Goal: Find specific page/section: Find specific page/section

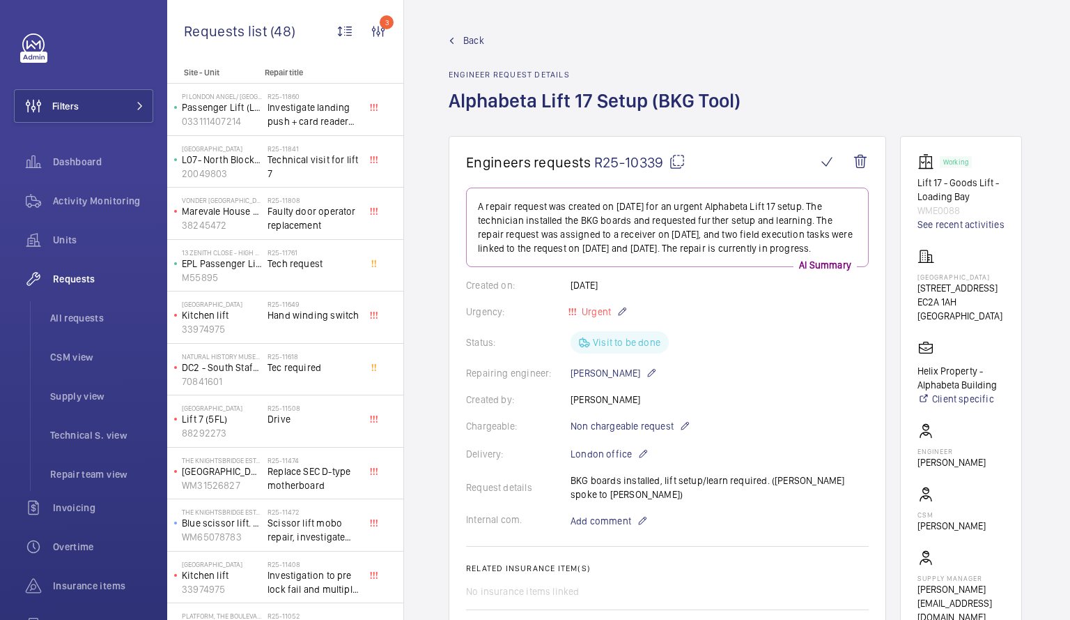
click at [452, 41] on mat-icon at bounding box center [452, 41] width 6 height 6
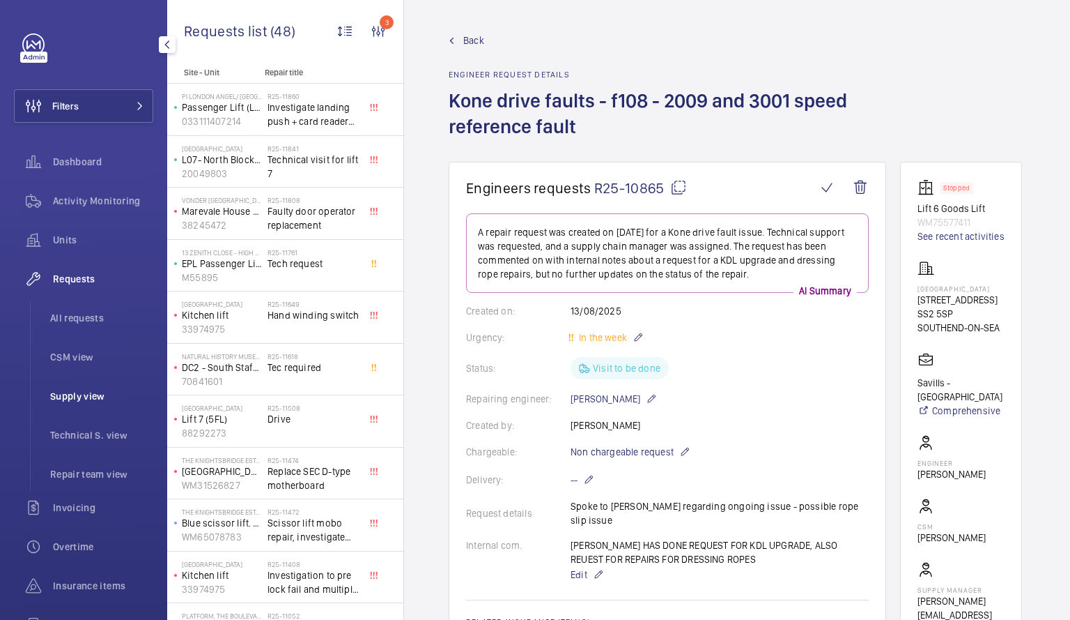
click at [95, 400] on span "Supply view" at bounding box center [101, 396] width 103 height 14
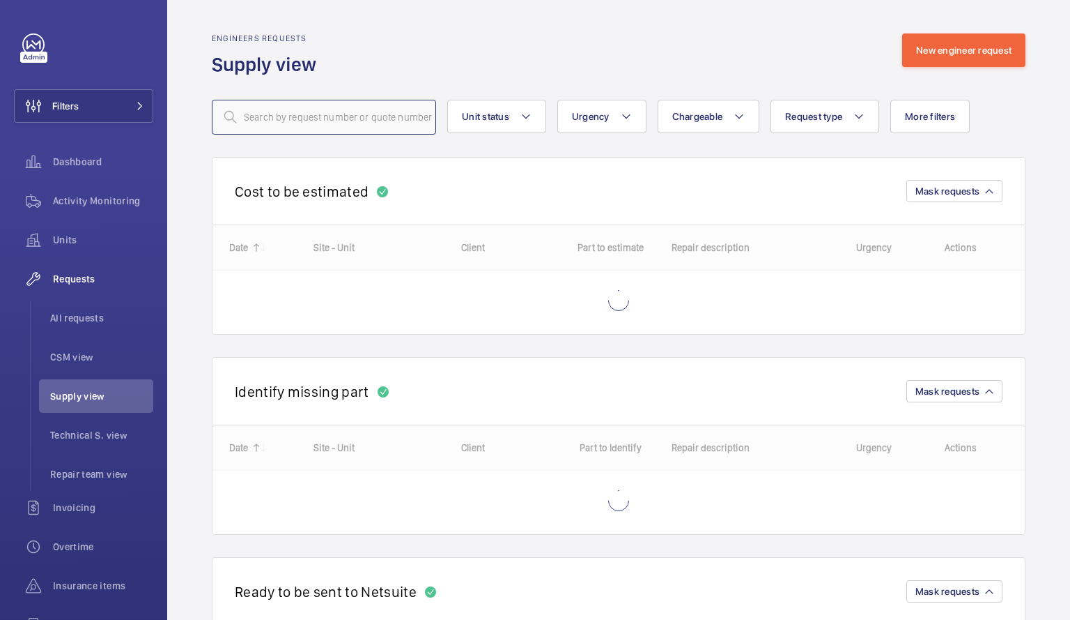
click at [279, 118] on input "text" at bounding box center [324, 117] width 224 height 35
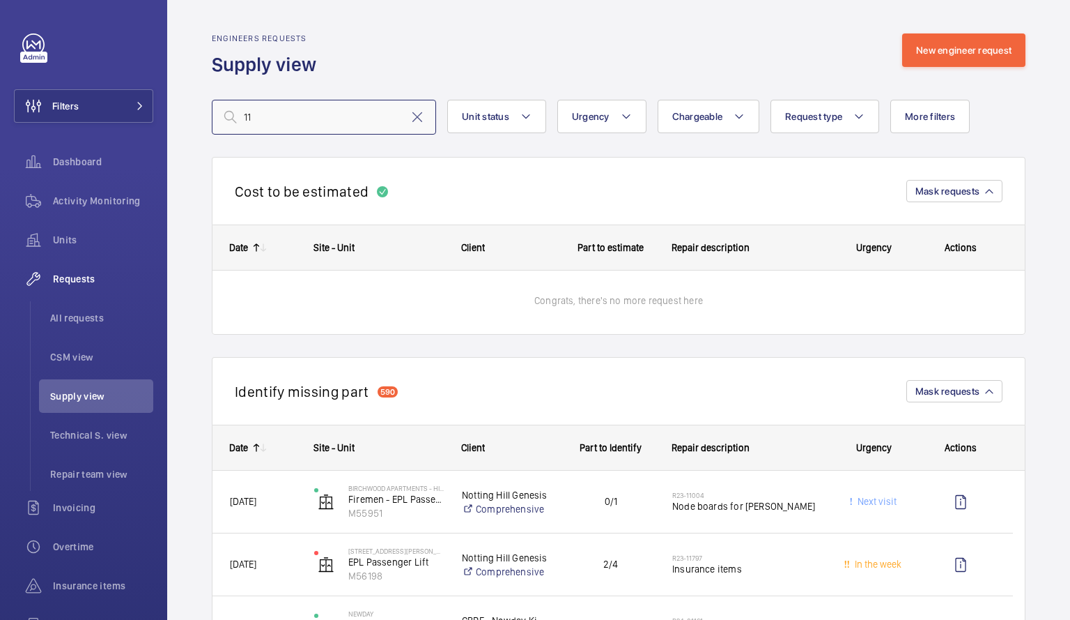
type input "1"
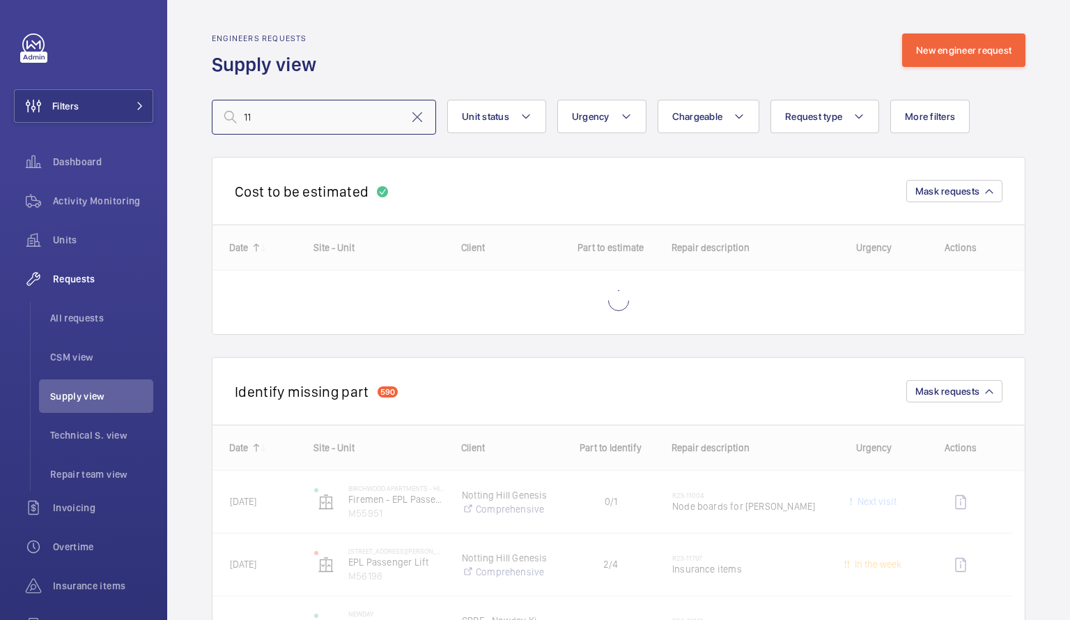
type input "1"
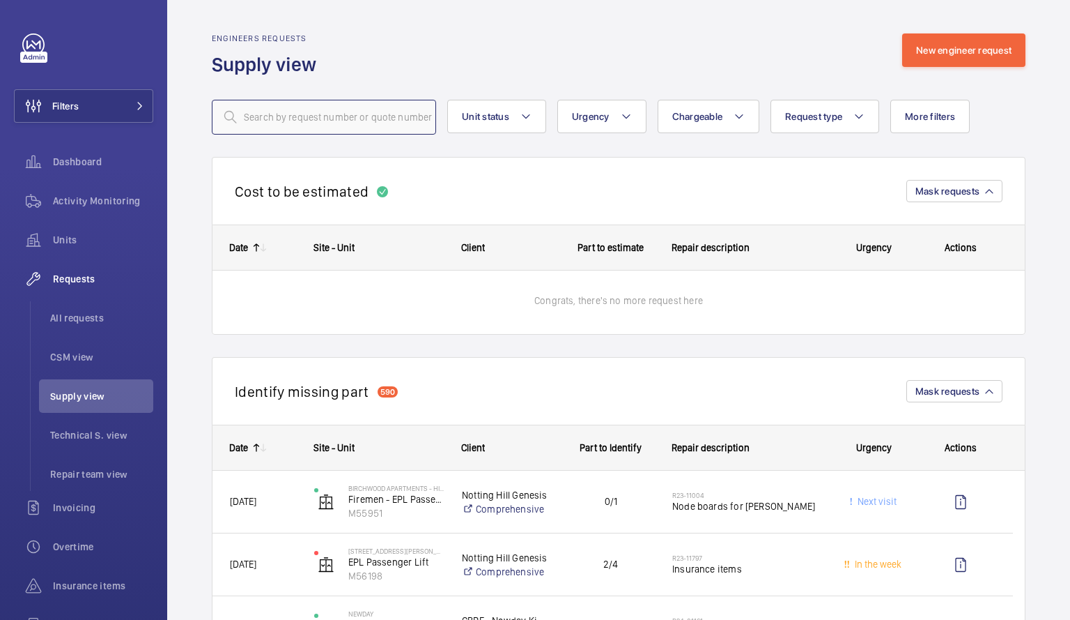
click at [334, 123] on input "text" at bounding box center [324, 117] width 224 height 35
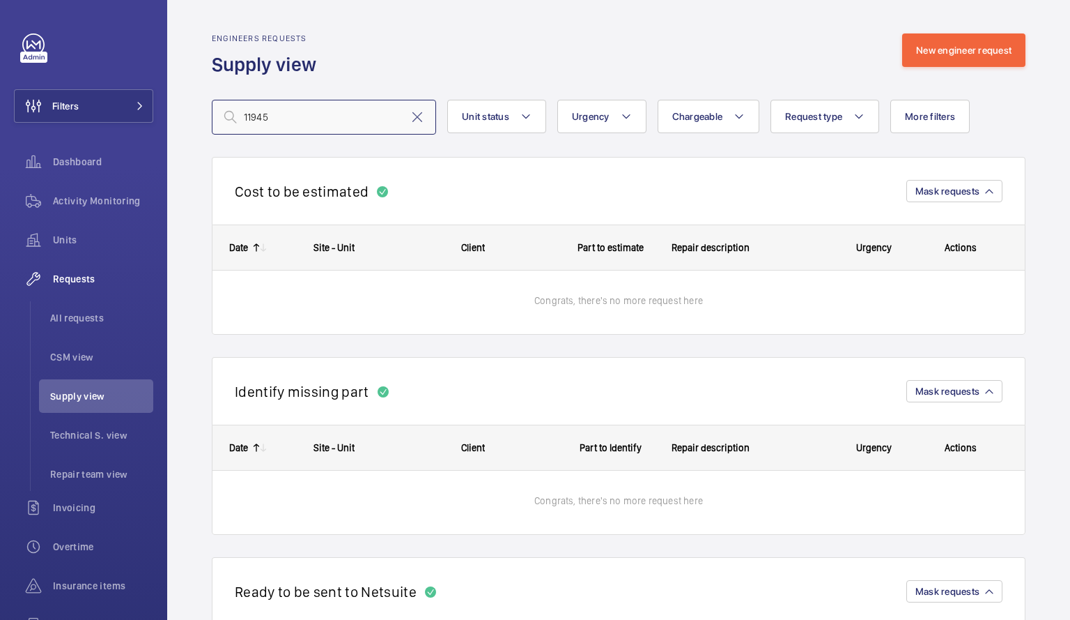
type input "11945"
click at [111, 435] on span "Technical S. view" at bounding box center [101, 435] width 103 height 14
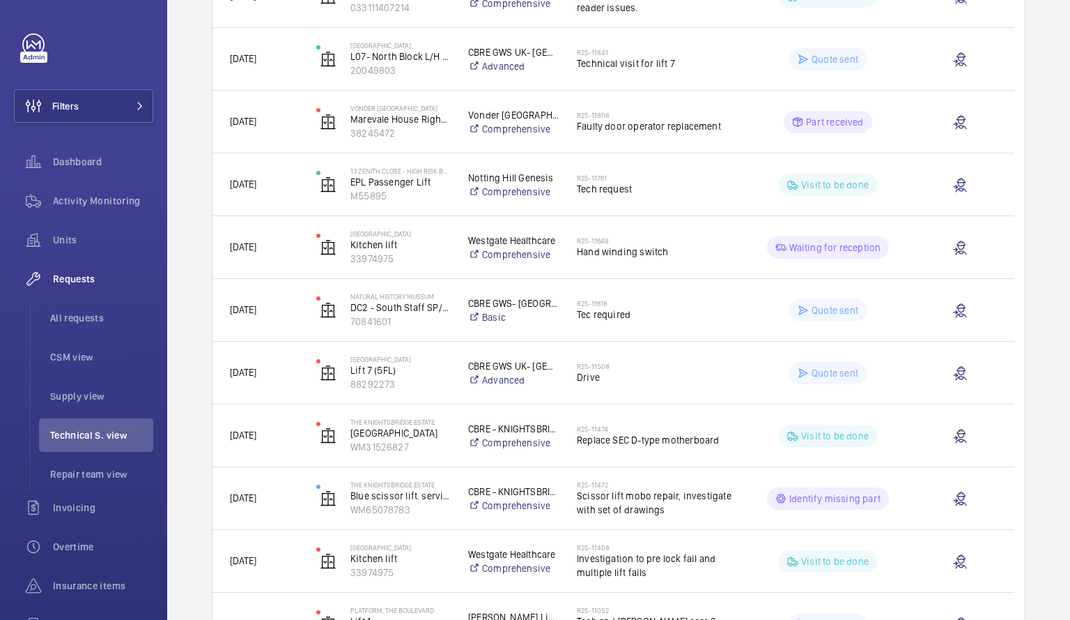
scroll to position [303, 0]
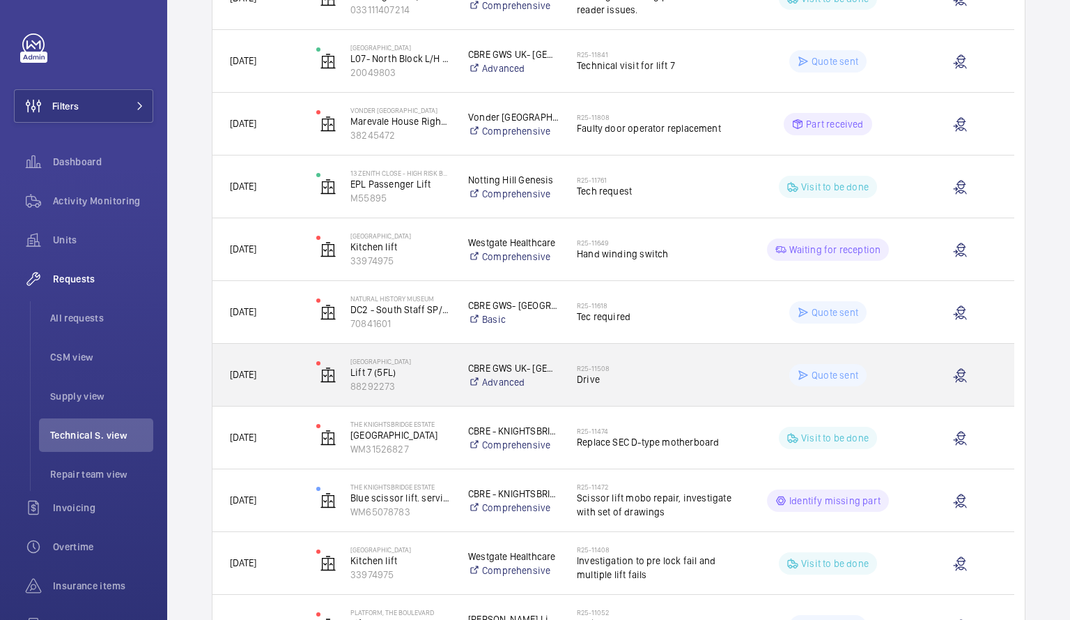
click at [712, 375] on span "Drive" at bounding box center [654, 379] width 155 height 14
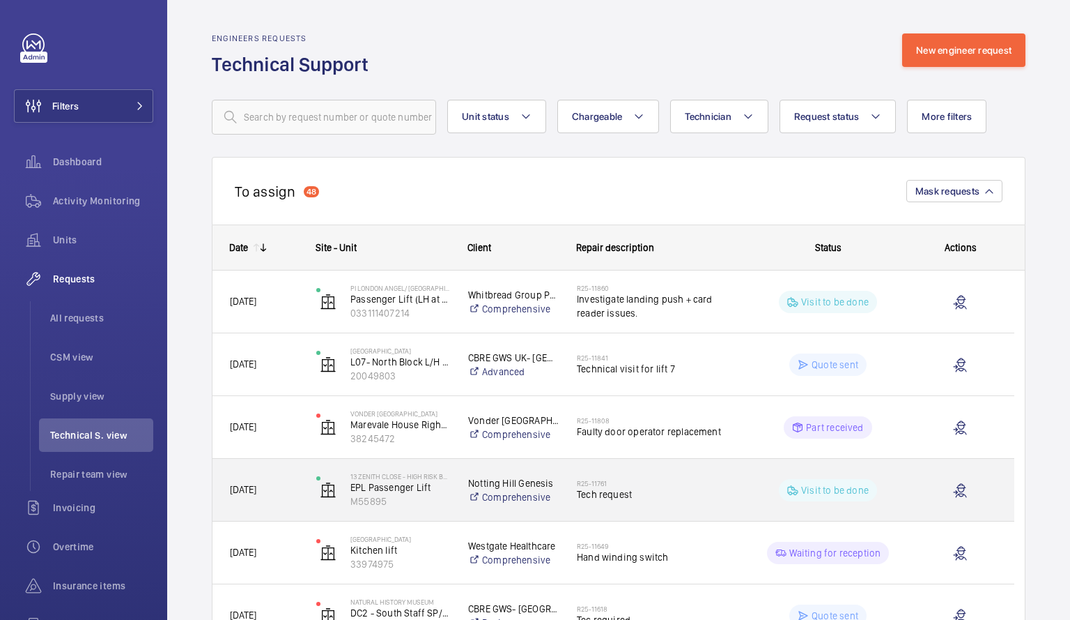
click at [711, 498] on span "Tech request" at bounding box center [654, 494] width 155 height 14
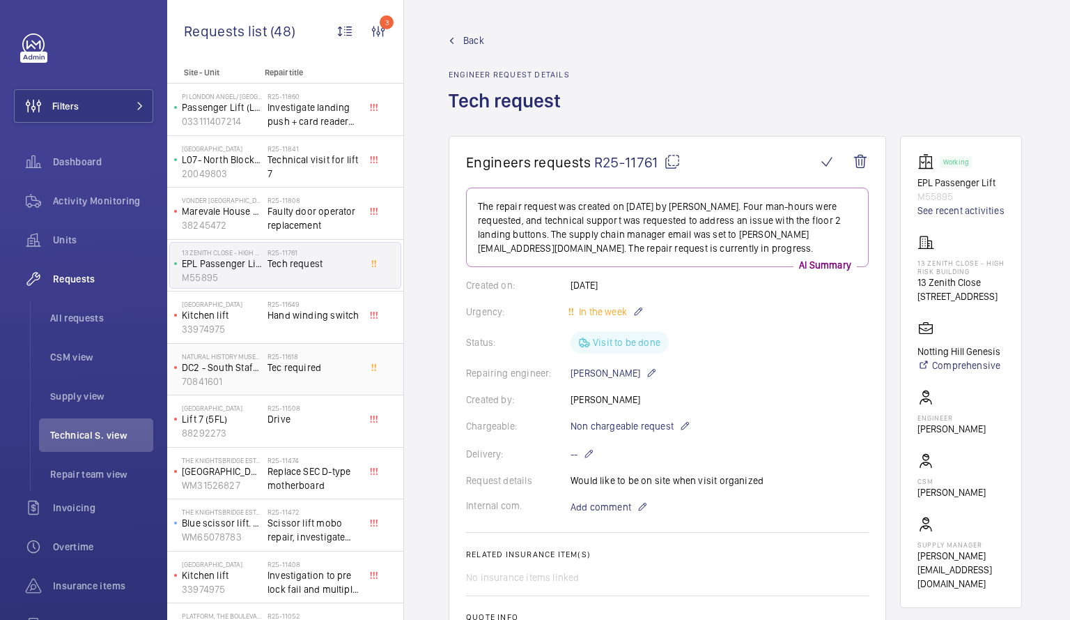
click at [289, 363] on span "Tec required" at bounding box center [314, 367] width 92 height 14
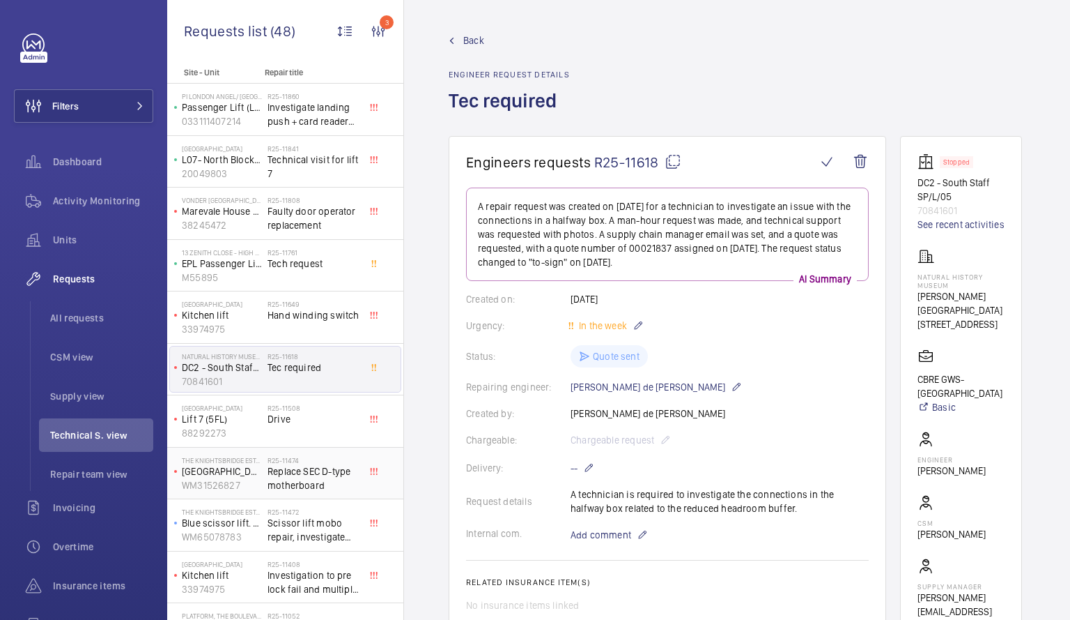
click at [285, 490] on span "Replace SEC D-type motherboard" at bounding box center [314, 478] width 92 height 28
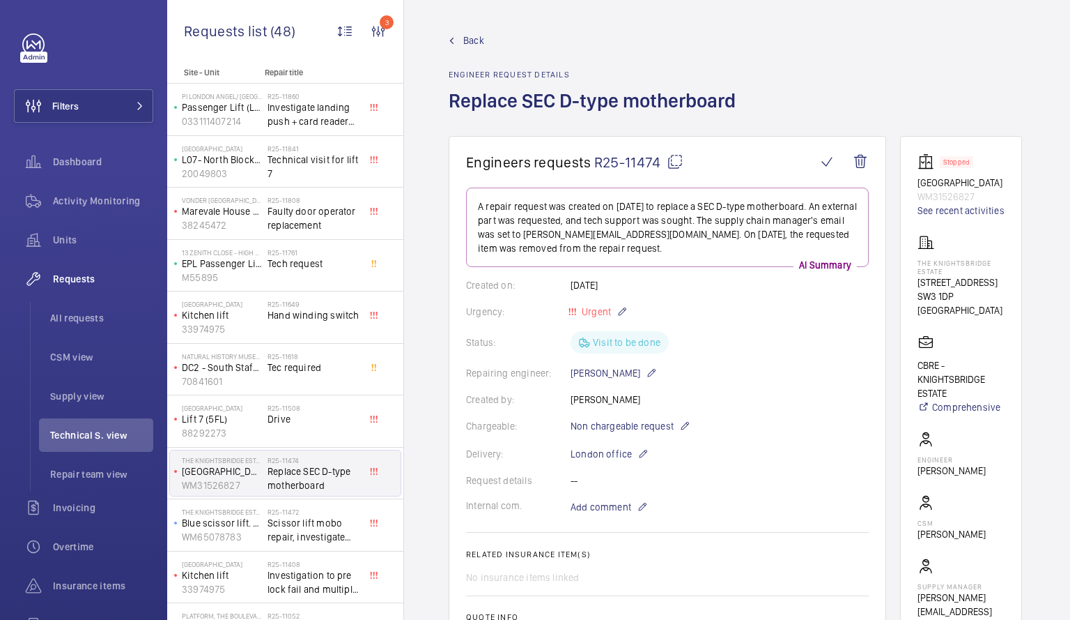
drag, startPoint x: 285, startPoint y: 490, endPoint x: 859, endPoint y: 31, distance: 735.3
click at [859, 31] on wm-front-admin-header "Back Engineer request details Replace SEC D-type motherboard" at bounding box center [737, 68] width 666 height 136
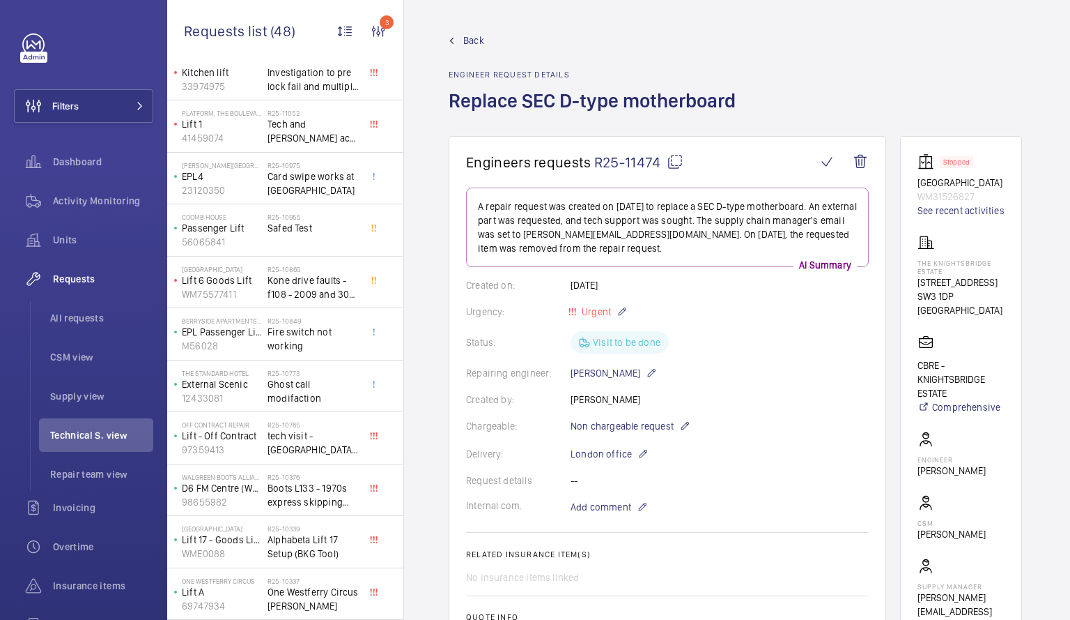
scroll to position [553, 0]
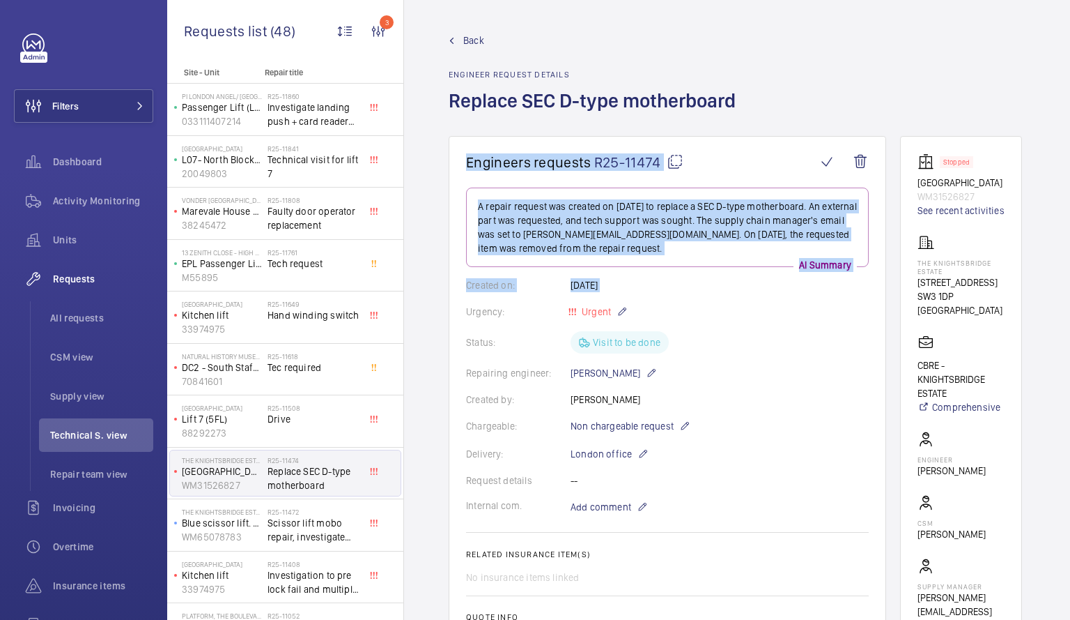
drag, startPoint x: 410, startPoint y: 309, endPoint x: 433, endPoint y: 184, distance: 127.5
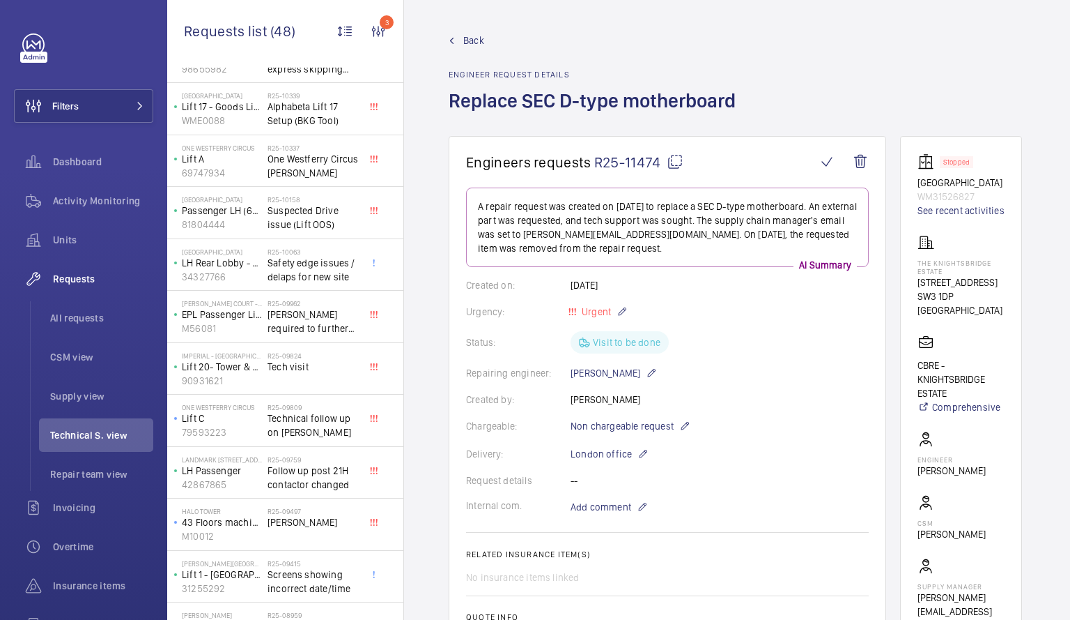
scroll to position [938, 0]
click at [317, 259] on span "Safety edge issues / delaps for new site" at bounding box center [314, 267] width 92 height 28
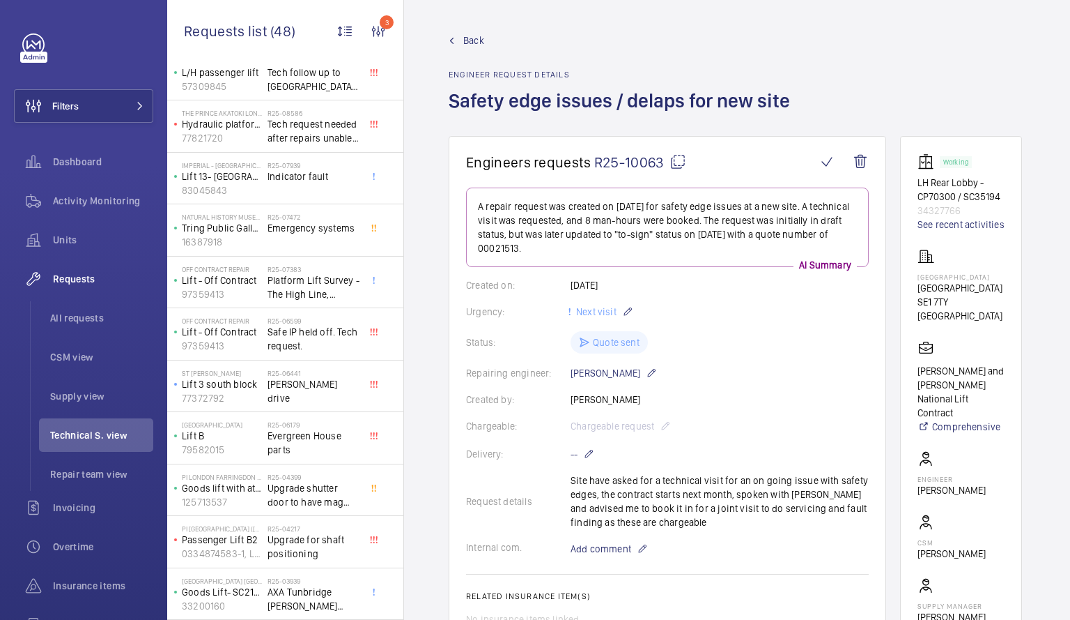
scroll to position [1544, 0]
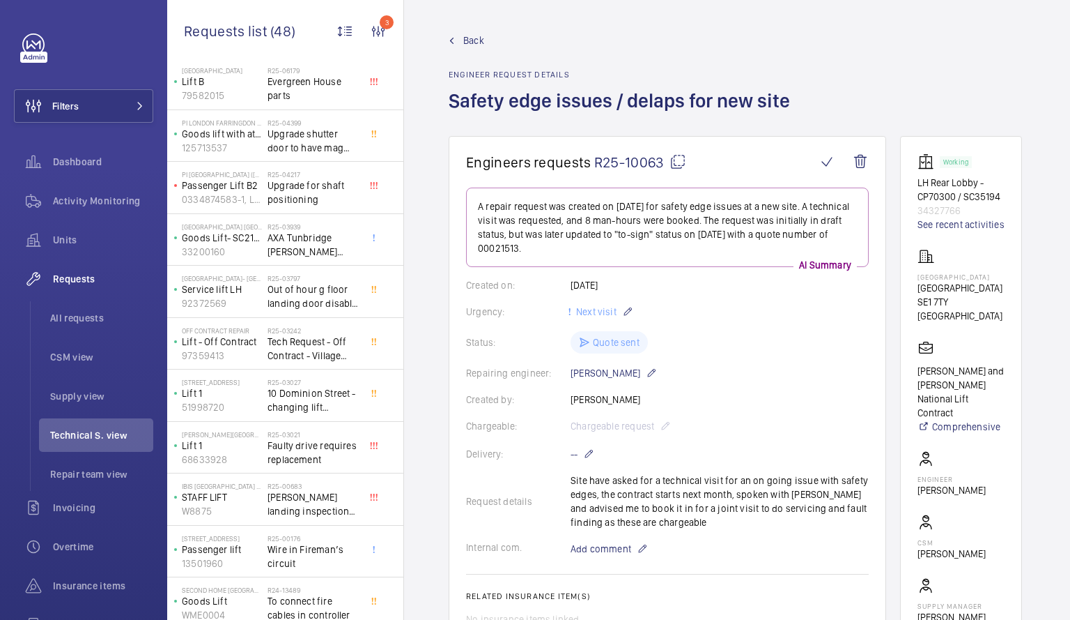
scroll to position [1956, 0]
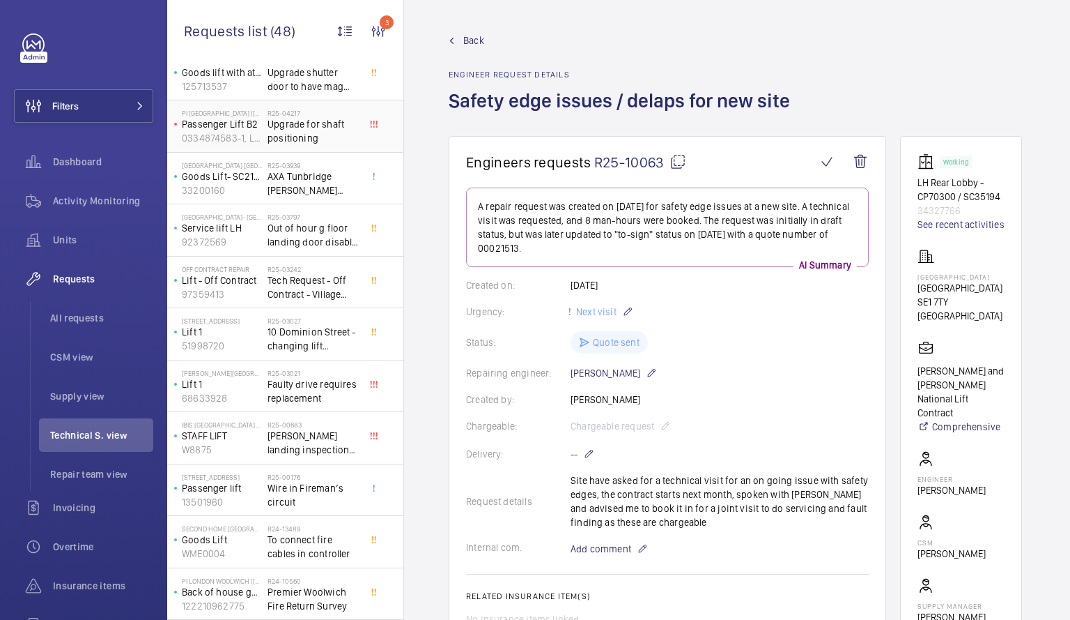
click at [291, 125] on span "Upgrade for shaft positioning" at bounding box center [314, 131] width 92 height 28
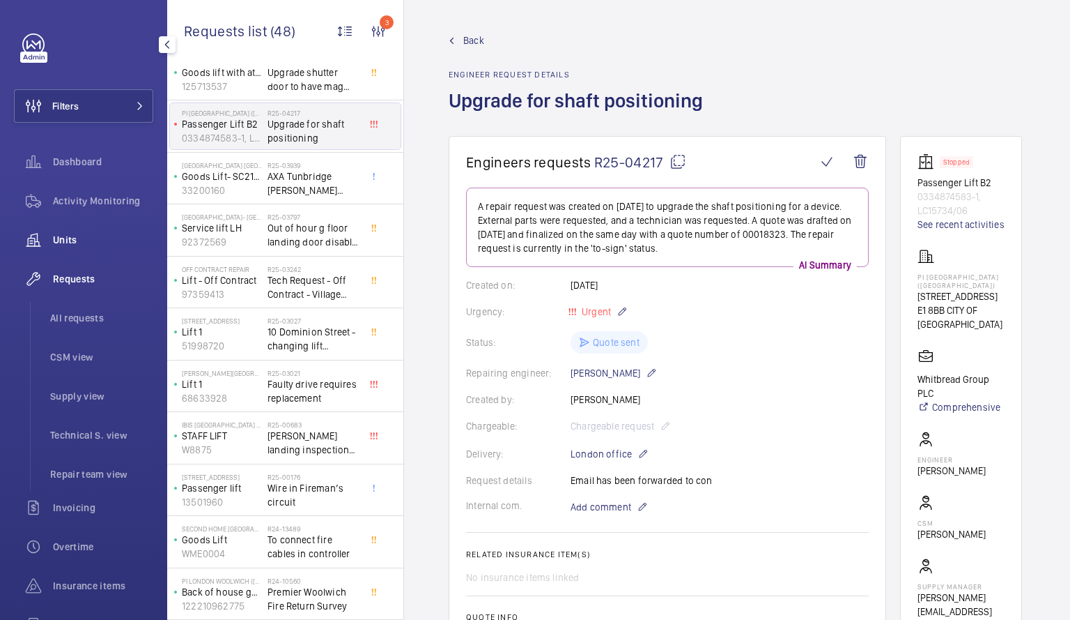
click at [71, 238] on span "Units" at bounding box center [103, 240] width 100 height 14
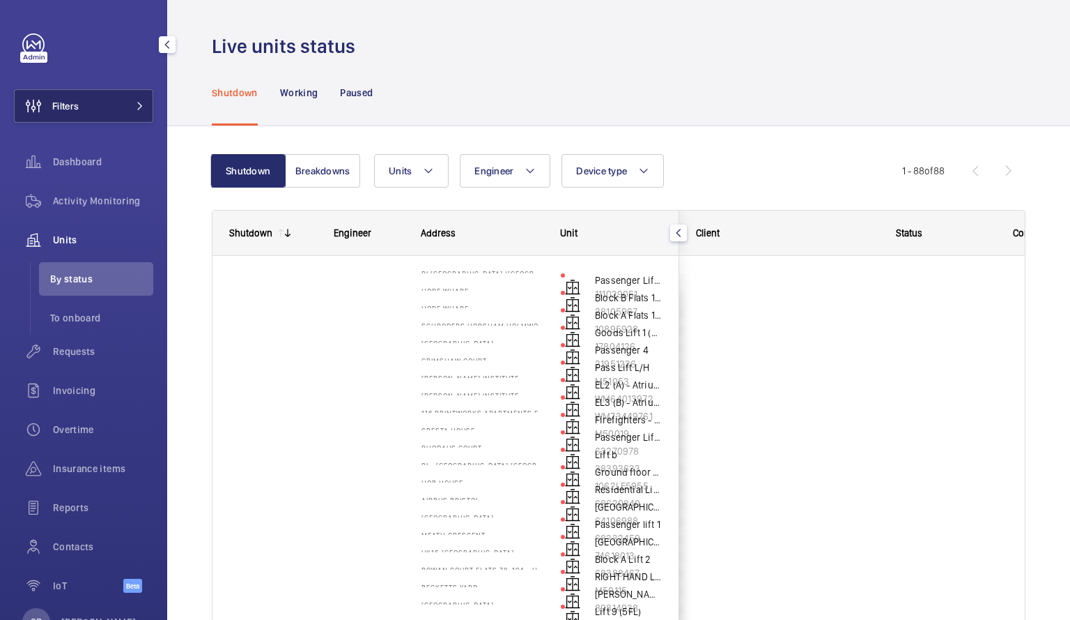
click at [121, 100] on button "Filters" at bounding box center [83, 105] width 139 height 33
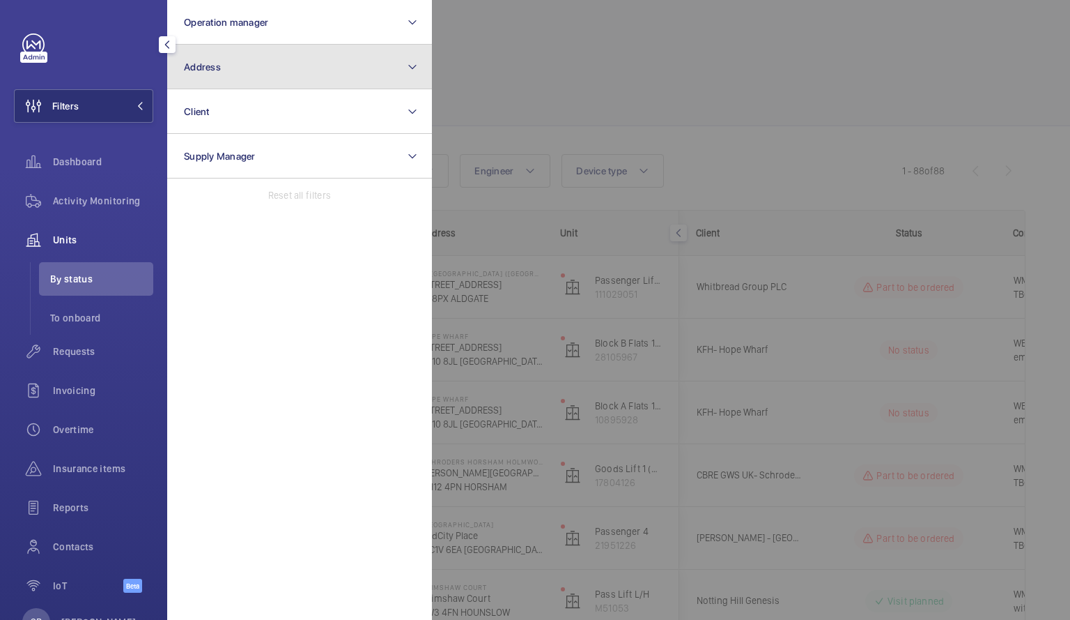
click at [243, 75] on button "Address" at bounding box center [299, 67] width 265 height 45
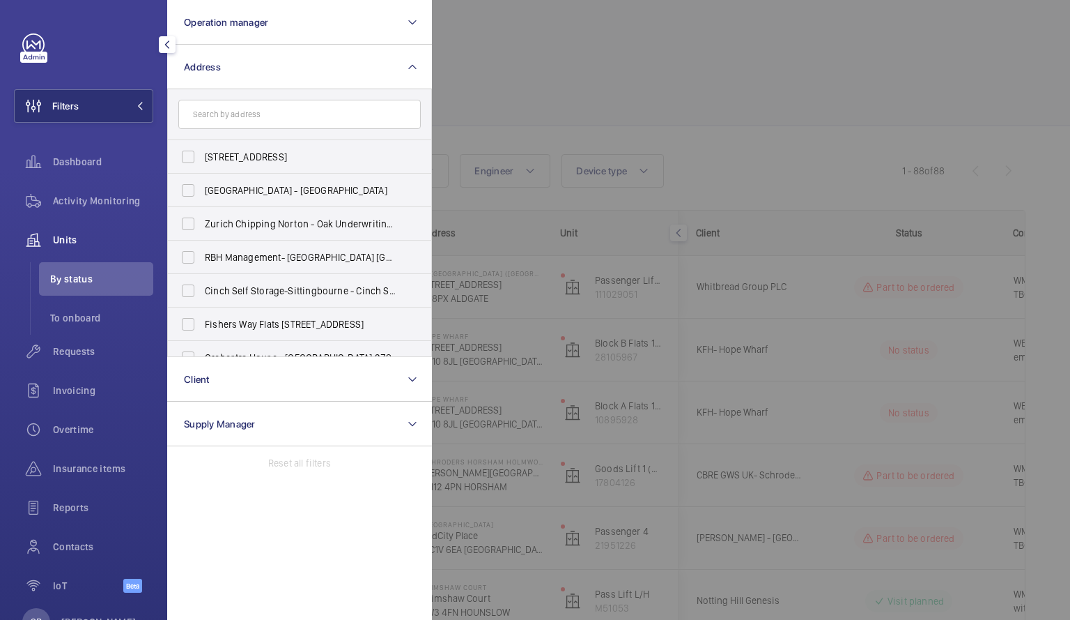
click at [237, 121] on input "text" at bounding box center [299, 114] width 243 height 29
type input "0"
click at [237, 121] on input "pres" at bounding box center [299, 114] width 243 height 29
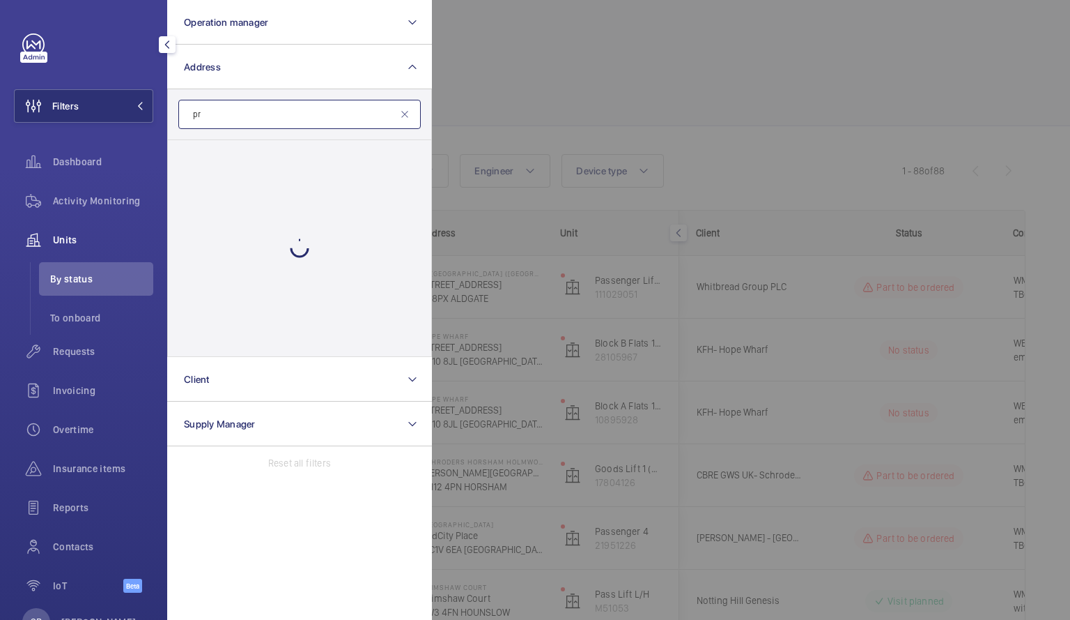
type input "p"
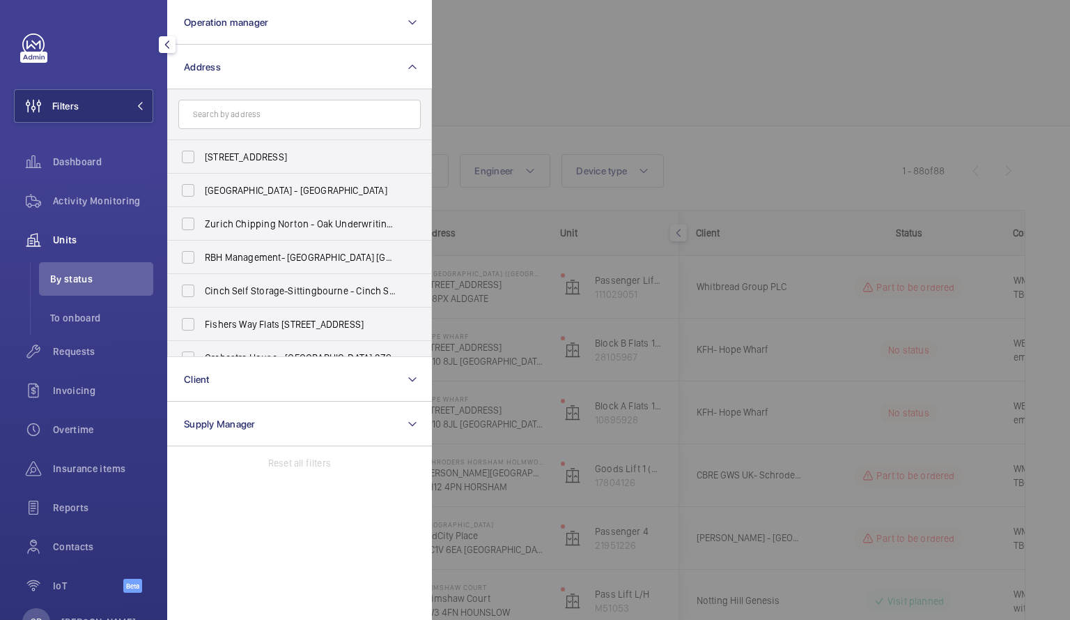
click at [579, 33] on div at bounding box center [967, 310] width 1070 height 620
